Goal: Task Accomplishment & Management: Manage account settings

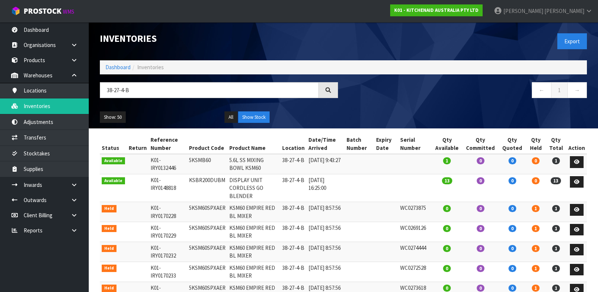
scroll to position [63, 0]
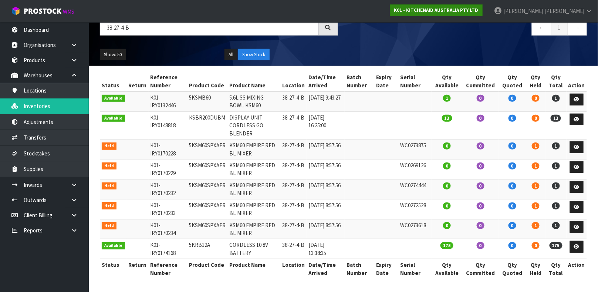
type input "38-27-4-B"
click at [478, 9] on strong "K01 - KITCHENAID AUSTRALIA PTY LTD" at bounding box center [436, 10] width 84 height 6
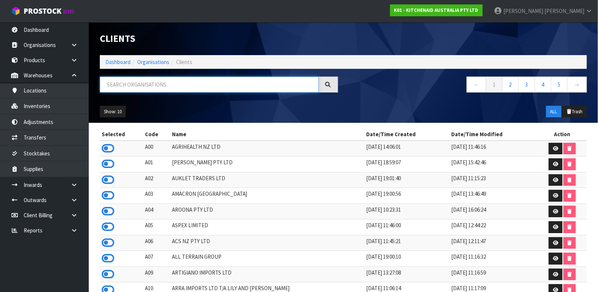
click at [207, 89] on input "text" at bounding box center [209, 85] width 219 height 16
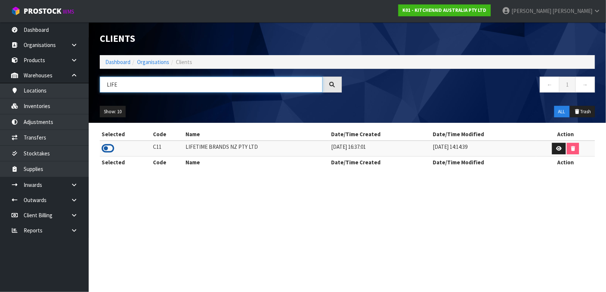
type input "LIFE"
click at [112, 144] on icon at bounding box center [108, 148] width 13 height 11
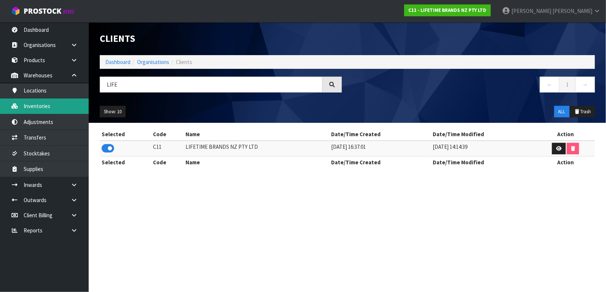
click at [60, 102] on link "Inventories" at bounding box center [44, 105] width 89 height 15
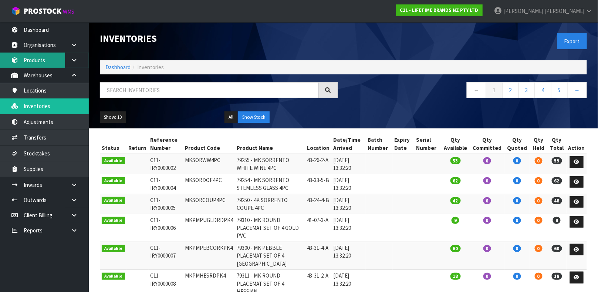
click at [51, 65] on link "Products" at bounding box center [44, 59] width 89 height 15
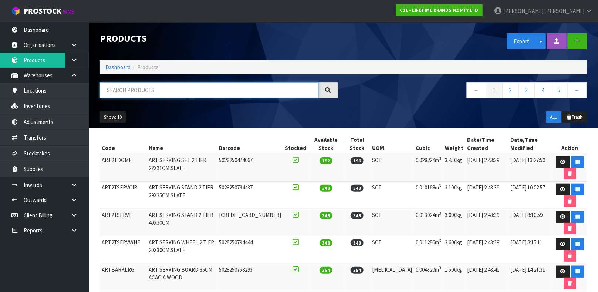
click at [128, 87] on input "text" at bounding box center [209, 90] width 219 height 16
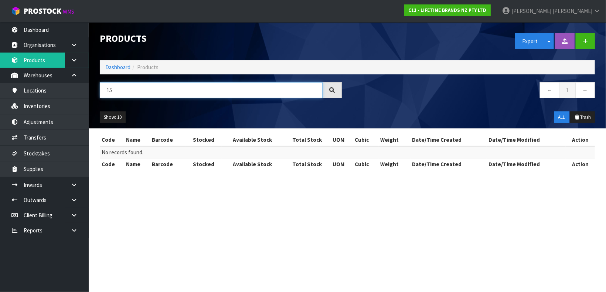
type input "1"
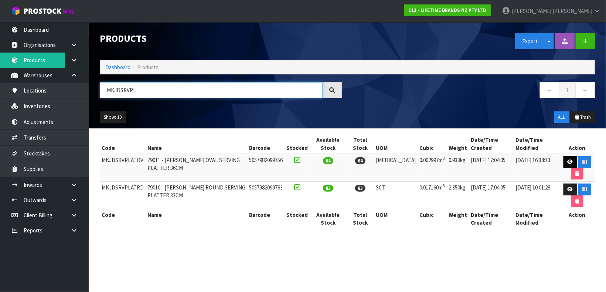
type input "MKJDSRVPL"
click at [567, 165] on link at bounding box center [571, 162] width 14 height 12
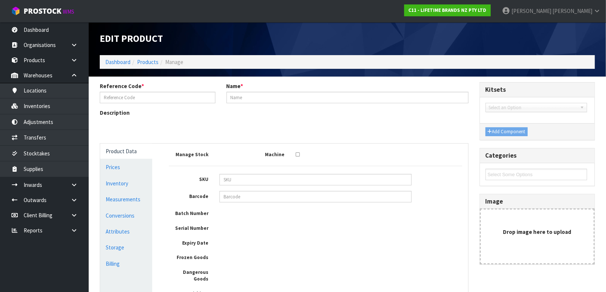
type input "MKJDSRVPLATOV"
type input "79011 - [PERSON_NAME] OVAL SERVING PLATTER 36CM"
type input "5057982099756"
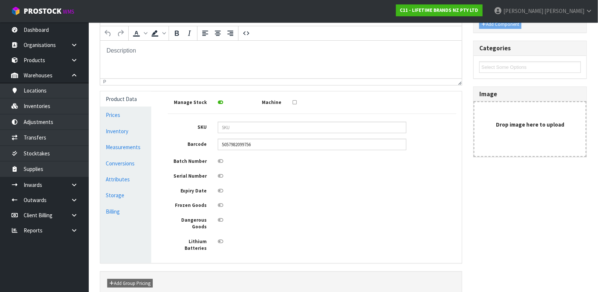
scroll to position [108, 0]
click at [122, 164] on link "Conversions" at bounding box center [125, 162] width 51 height 15
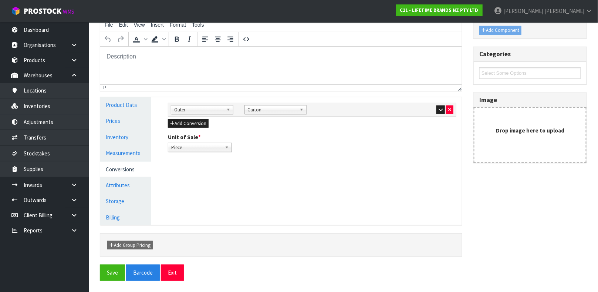
scroll to position [101, 0]
click at [441, 108] on icon "button" at bounding box center [440, 110] width 4 height 5
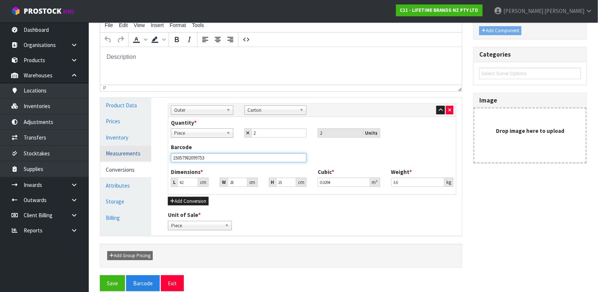
drag, startPoint x: 218, startPoint y: 159, endPoint x: 132, endPoint y: 153, distance: 86.3
click at [132, 153] on div "Product Data Prices Inventory Measurements Conversions Attributes Storage Billi…" at bounding box center [281, 167] width 373 height 138
click at [190, 156] on input "text" at bounding box center [239, 157] width 136 height 9
type input "15057982099753"
click at [100, 275] on button "Save" at bounding box center [112, 283] width 25 height 16
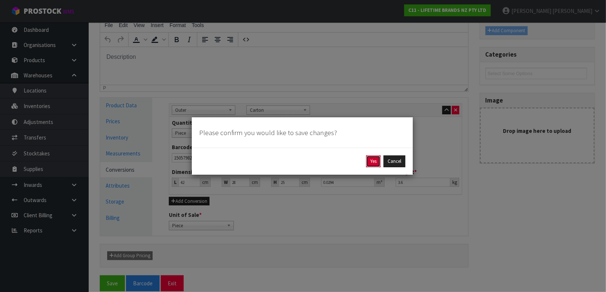
click at [375, 159] on button "Yes" at bounding box center [373, 161] width 14 height 12
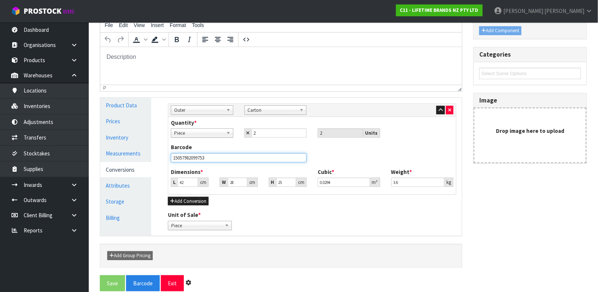
scroll to position [0, 0]
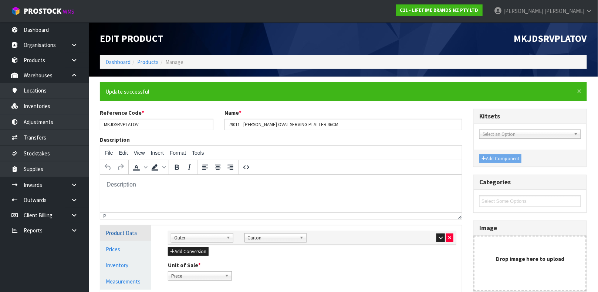
click at [115, 235] on link "Product Data" at bounding box center [125, 232] width 51 height 15
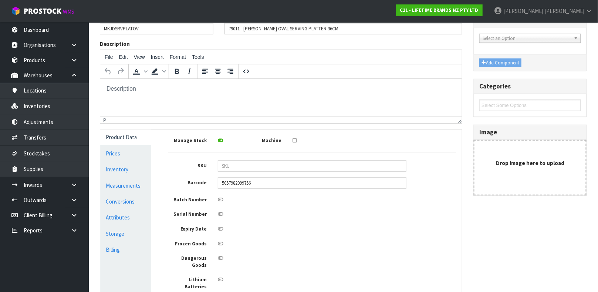
scroll to position [100, 0]
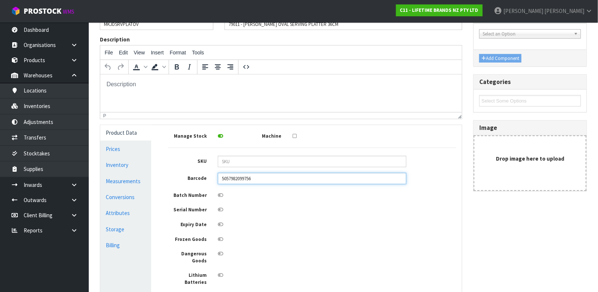
drag, startPoint x: 282, startPoint y: 177, endPoint x: 189, endPoint y: 188, distance: 93.4
click at [189, 188] on div "Manage Stock Machine SKU Barcode 5057982099756 Batch Number Serial Number Expir…" at bounding box center [312, 207] width 288 height 155
type input "5057982099756"
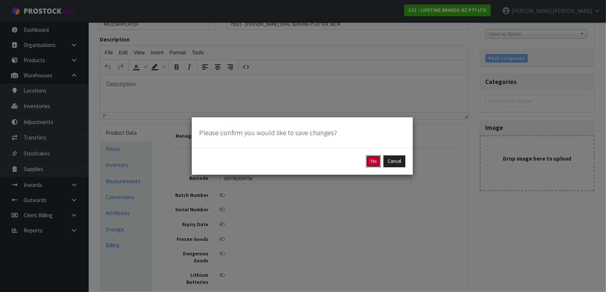
click at [369, 161] on button "Yes" at bounding box center [373, 161] width 14 height 12
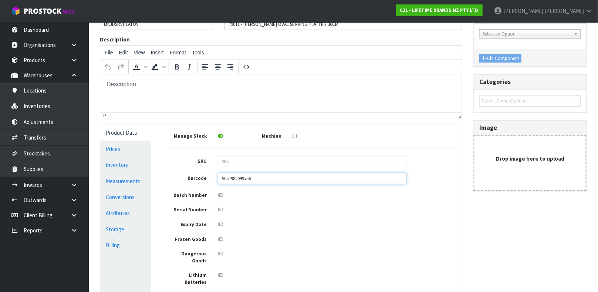
scroll to position [0, 0]
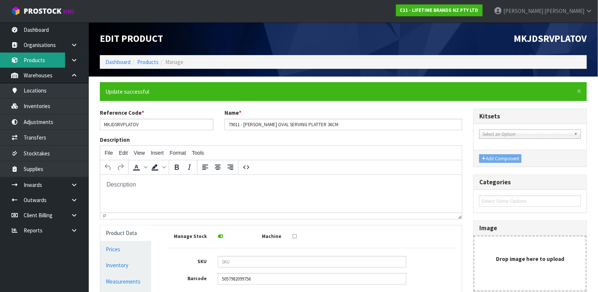
click at [41, 58] on link "Products" at bounding box center [44, 59] width 89 height 15
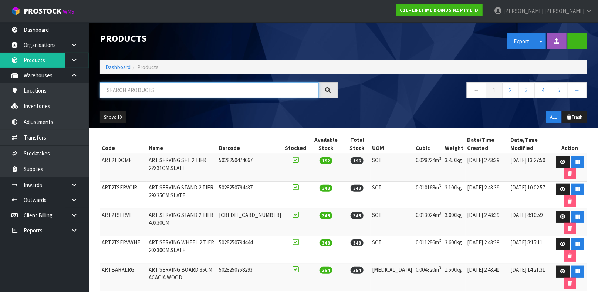
click at [160, 87] on input "text" at bounding box center [209, 90] width 219 height 16
type input "15057982099753"
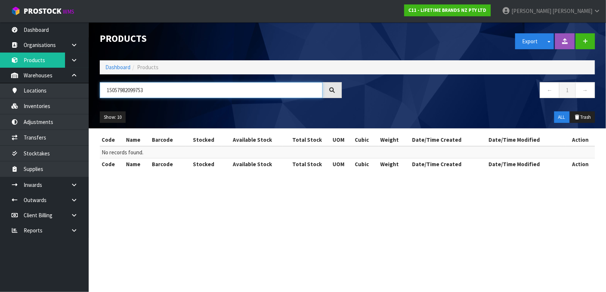
drag, startPoint x: 160, startPoint y: 87, endPoint x: 95, endPoint y: 87, distance: 65.4
click at [95, 87] on div "15057982099753" at bounding box center [220, 92] width 253 height 21
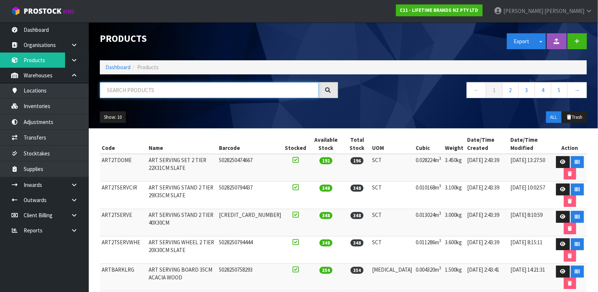
click at [143, 91] on input "text" at bounding box center [209, 90] width 219 height 16
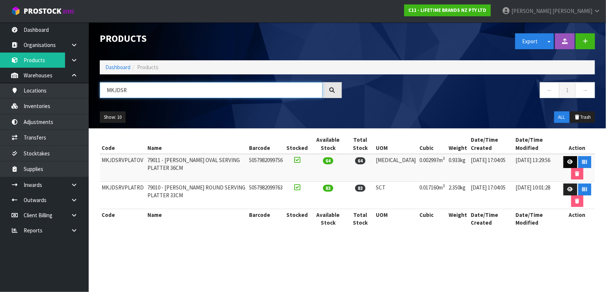
type input "MKJDSR"
click at [565, 156] on link at bounding box center [571, 162] width 14 height 12
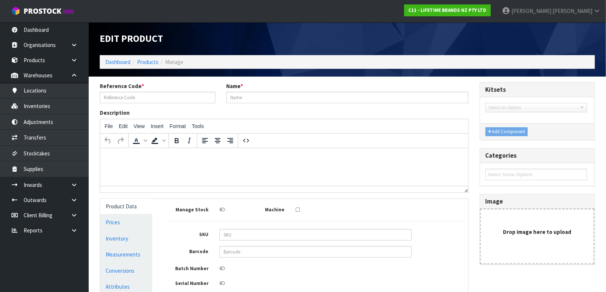
type input "MKJDSRVPLATOV"
type input "79011 - [PERSON_NAME] OVAL SERVING PLATTER 36CM"
type input "5057982099756"
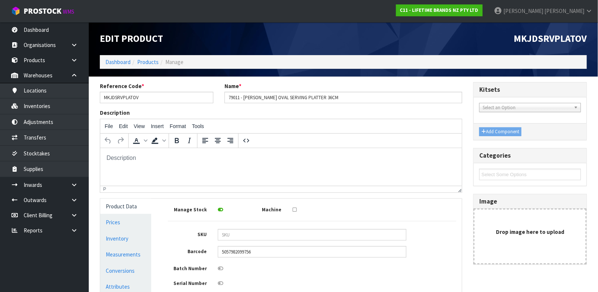
scroll to position [132, 0]
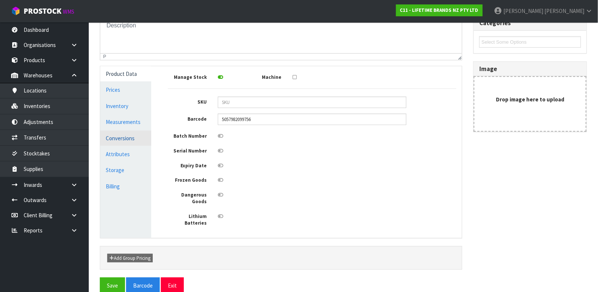
click at [117, 136] on link "Conversions" at bounding box center [125, 137] width 51 height 15
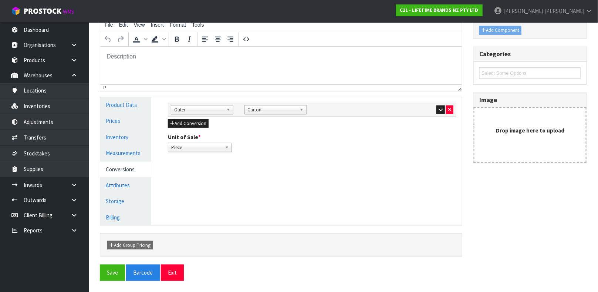
scroll to position [101, 0]
click at [440, 109] on icon "button" at bounding box center [440, 110] width 4 height 5
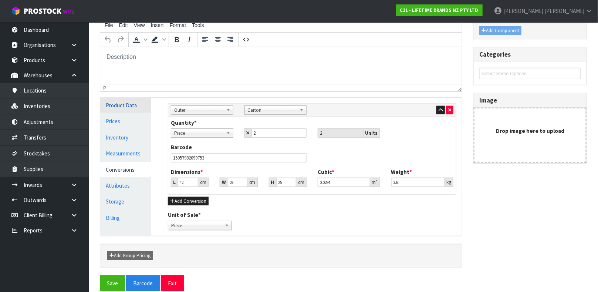
click at [115, 108] on link "Product Data" at bounding box center [125, 105] width 51 height 15
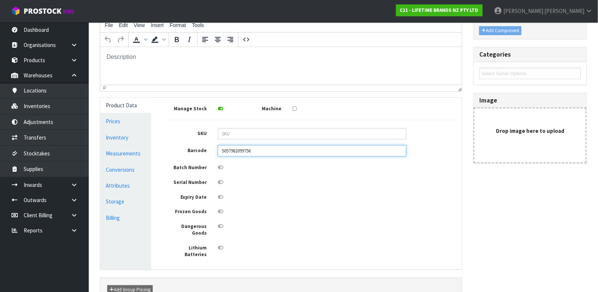
drag, startPoint x: 259, startPoint y: 150, endPoint x: 158, endPoint y: 146, distance: 101.4
click at [158, 146] on div "Manage Stock Machine SKU Barcode 5057982099756 Batch Number Serial Number Expir…" at bounding box center [312, 184] width 311 height 172
